Goal: Information Seeking & Learning: Learn about a topic

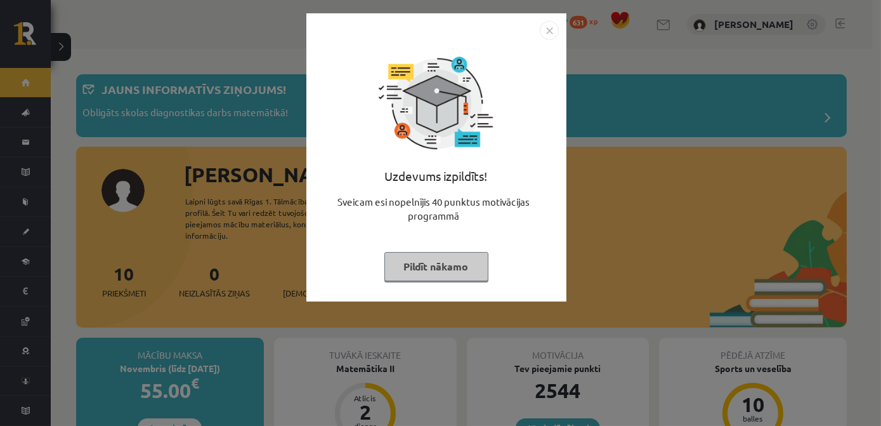
click at [546, 21] on img "Close" at bounding box center [549, 30] width 19 height 19
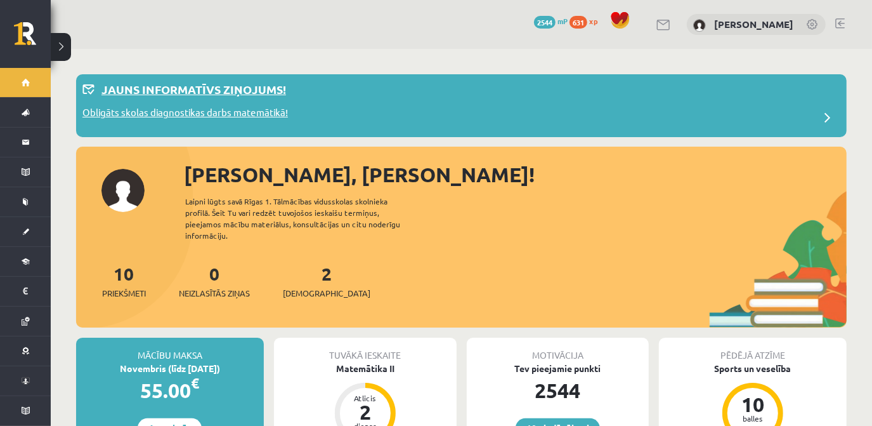
click at [238, 107] on p "Obligāts skolas diagnostikas darbs matemātikā!" at bounding box center [184, 114] width 205 height 18
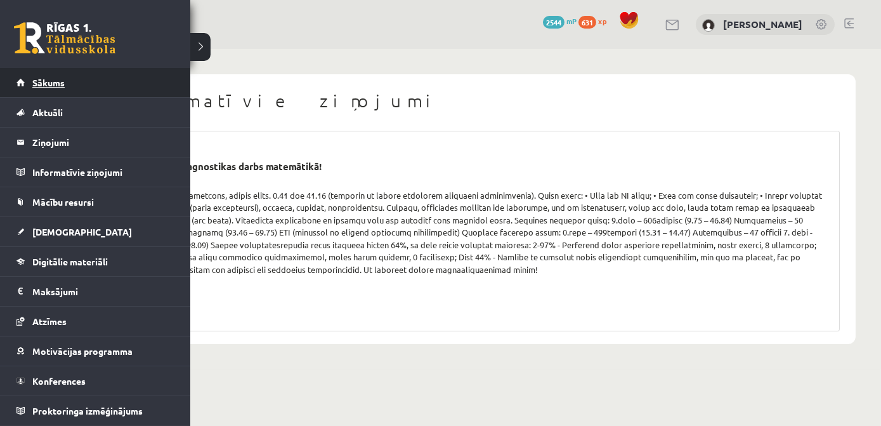
click at [39, 77] on span "Sākums" at bounding box center [48, 82] width 32 height 11
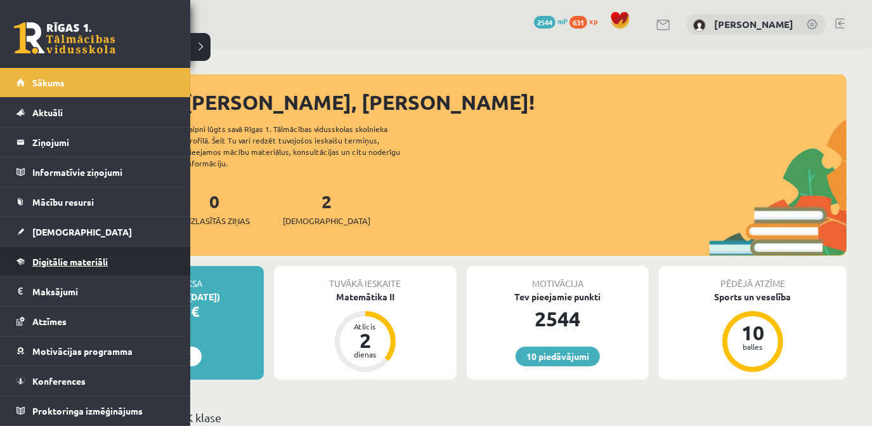
click at [55, 256] on span "Digitālie materiāli" at bounding box center [69, 261] width 75 height 11
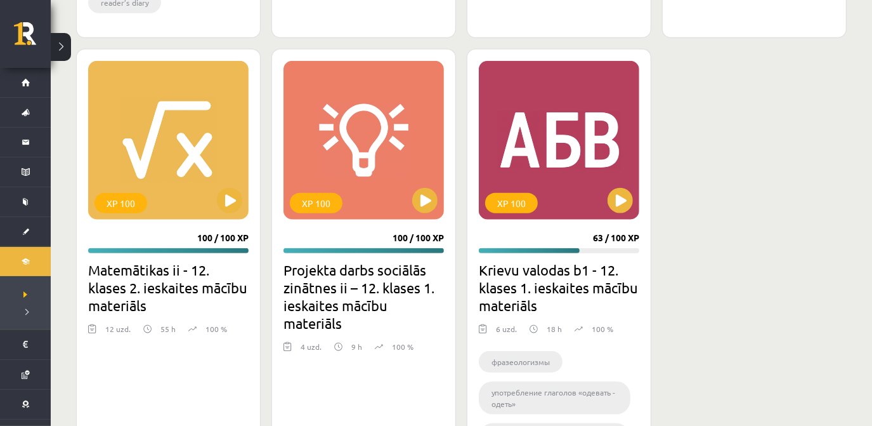
scroll to position [807, 0]
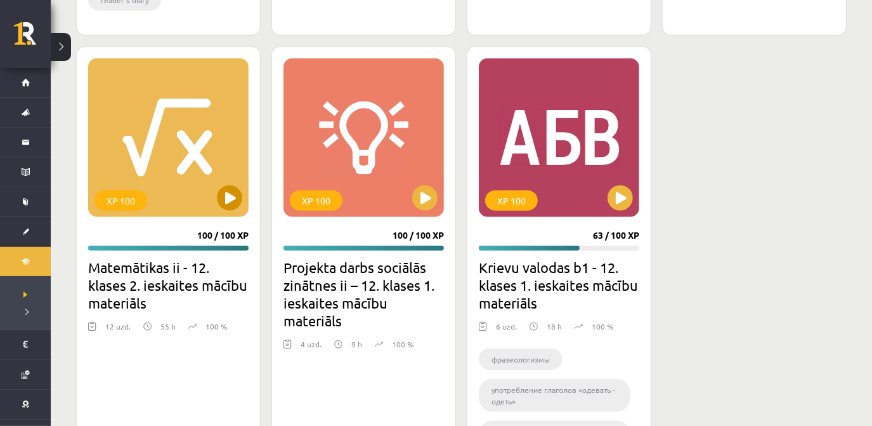
click at [157, 164] on div "XP 100" at bounding box center [168, 137] width 160 height 159
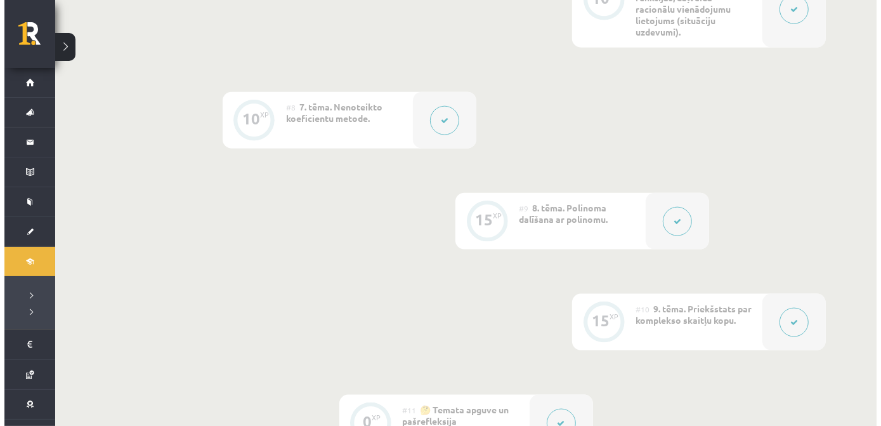
scroll to position [1038, 0]
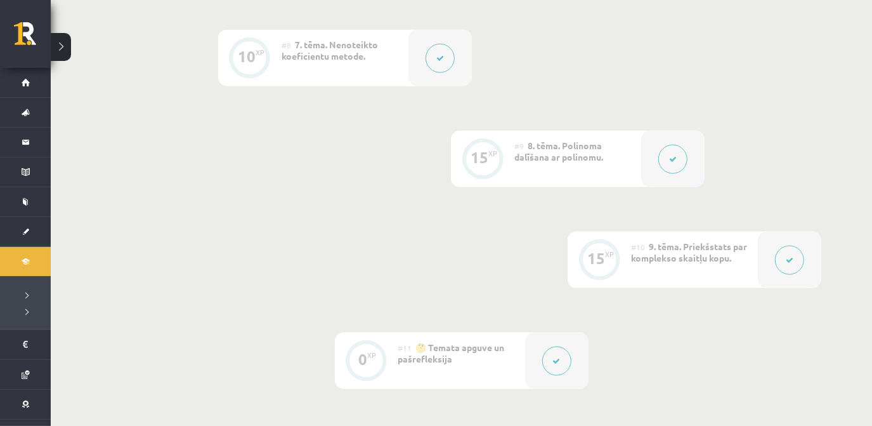
click at [664, 163] on button at bounding box center [672, 159] width 29 height 29
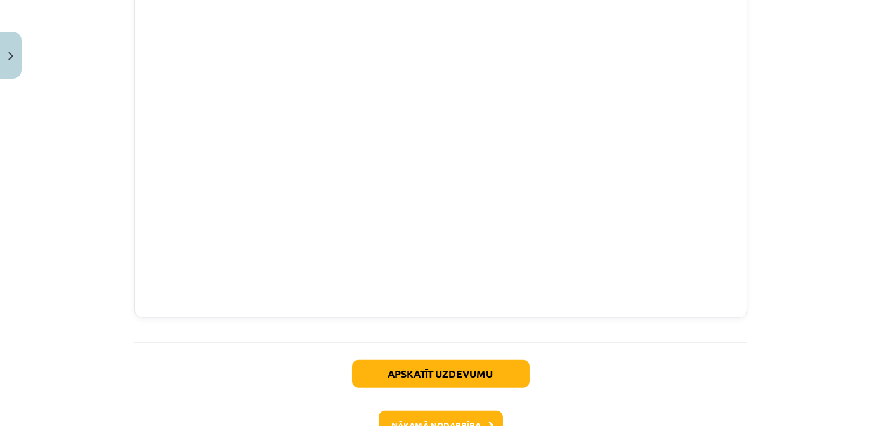
scroll to position [2203, 0]
